Goal: Task Accomplishment & Management: Manage account settings

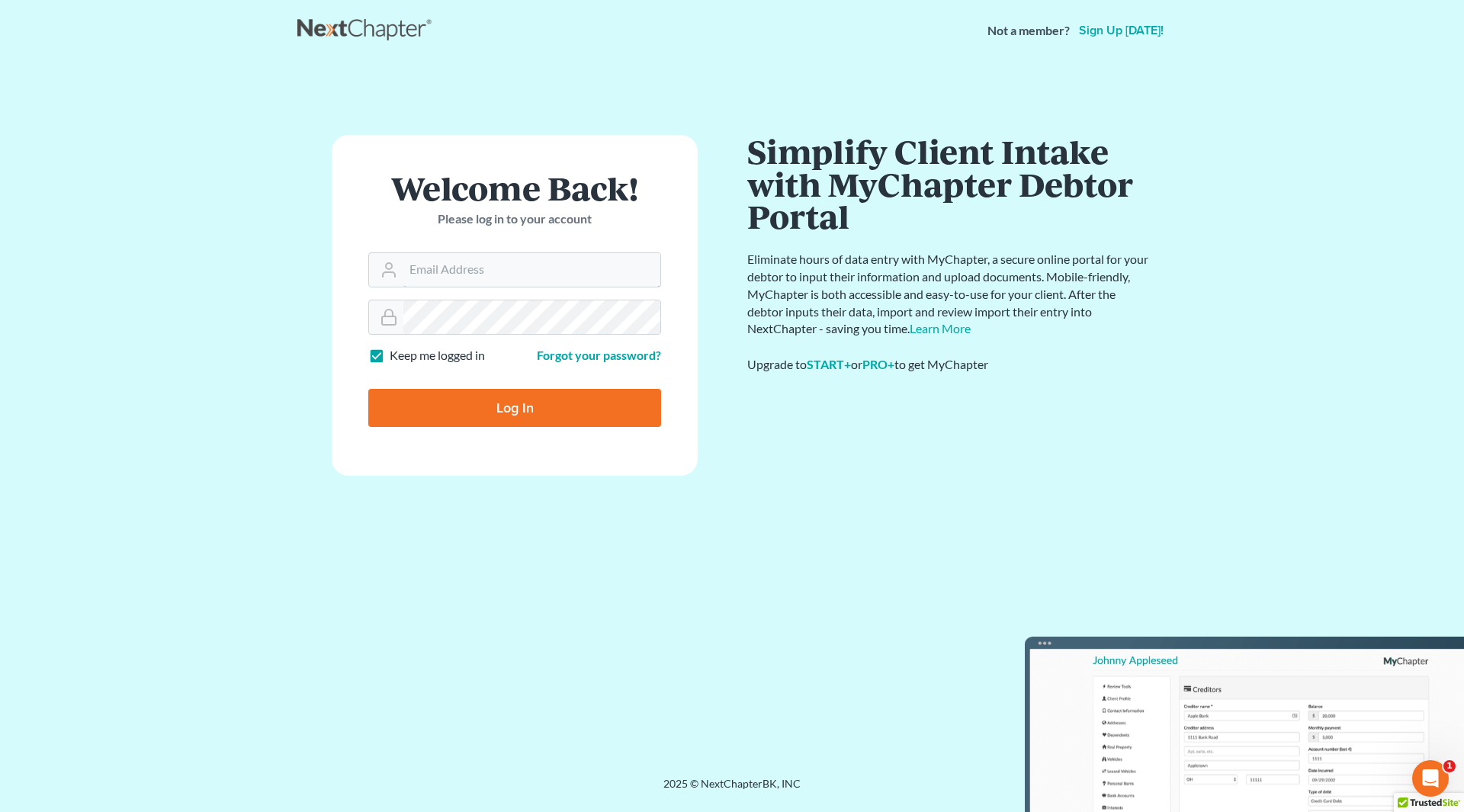
type input "nicole@cherylbergianlaw.com"
click at [510, 403] on input "Log In" at bounding box center [515, 407] width 293 height 38
type input "Thinking..."
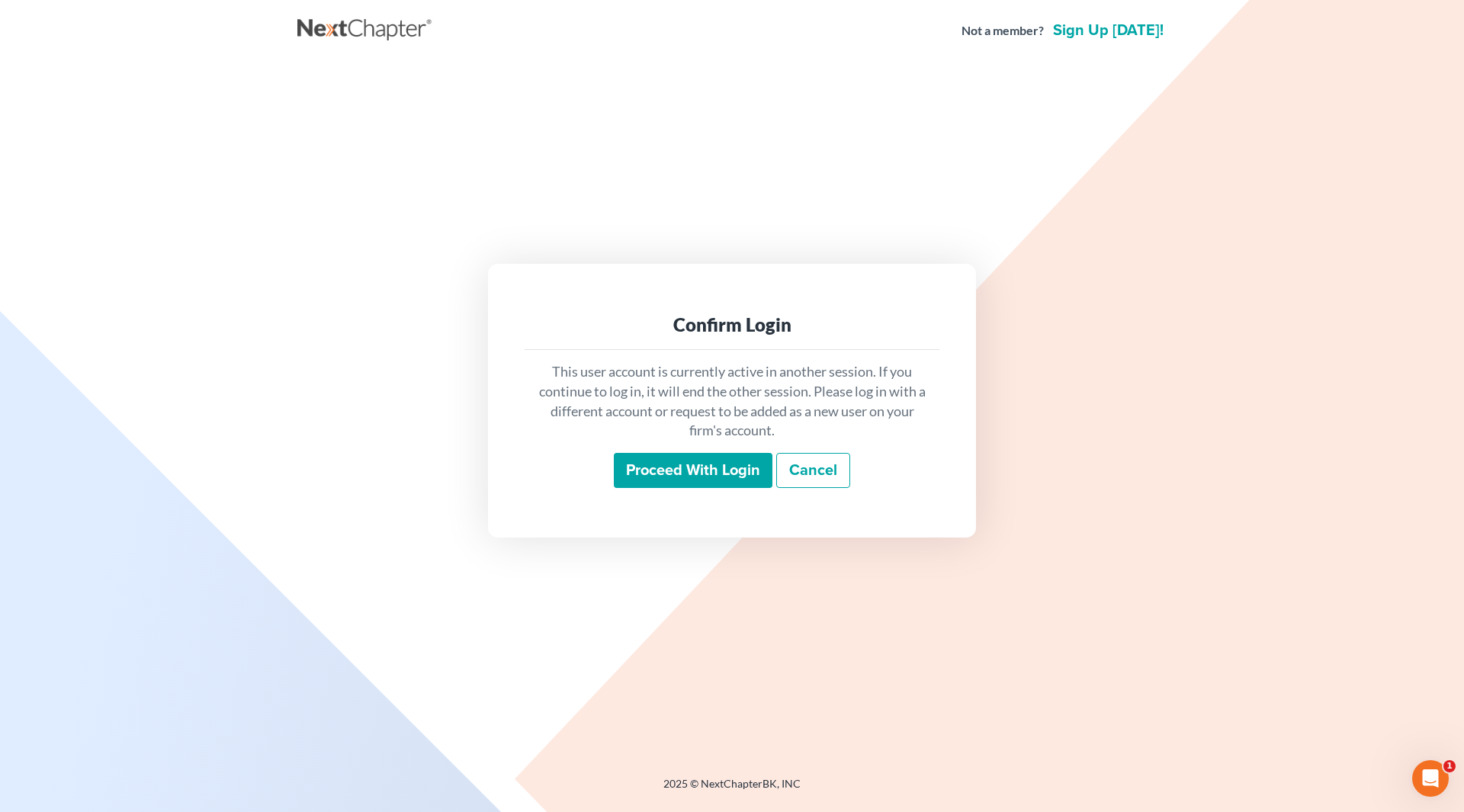
click at [702, 471] on input "Proceed with login" at bounding box center [693, 470] width 159 height 35
